Goal: Transaction & Acquisition: Book appointment/travel/reservation

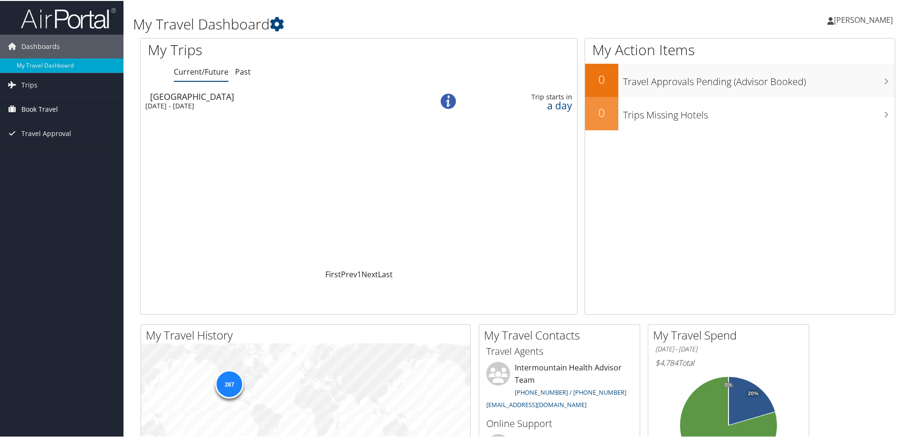
click at [40, 105] on span "Book Travel" at bounding box center [39, 108] width 37 height 24
click at [45, 155] on link "Book/Manage Online Trips" at bounding box center [62, 156] width 124 height 14
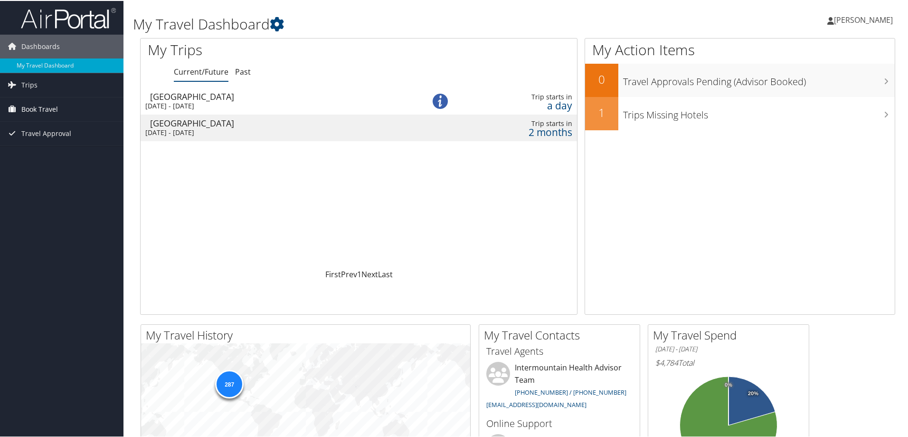
click at [35, 106] on span "Book Travel" at bounding box center [39, 108] width 37 height 24
click at [45, 152] on link "Book/Manage Online Trips" at bounding box center [62, 156] width 124 height 14
